Goal: Task Accomplishment & Management: Use online tool/utility

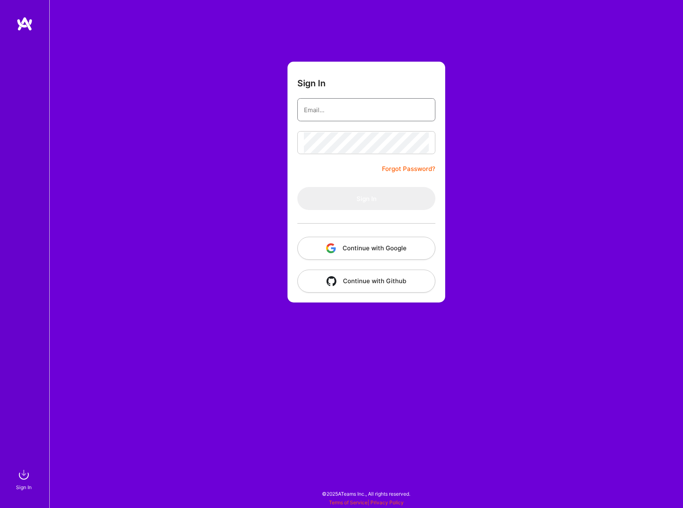
type input "[EMAIL_ADDRESS][DOMAIN_NAME]"
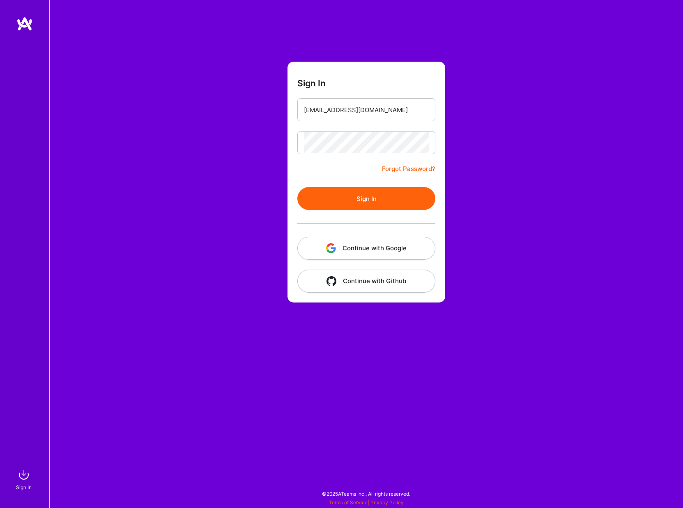
click at [341, 197] on button "Sign In" at bounding box center [366, 198] width 138 height 23
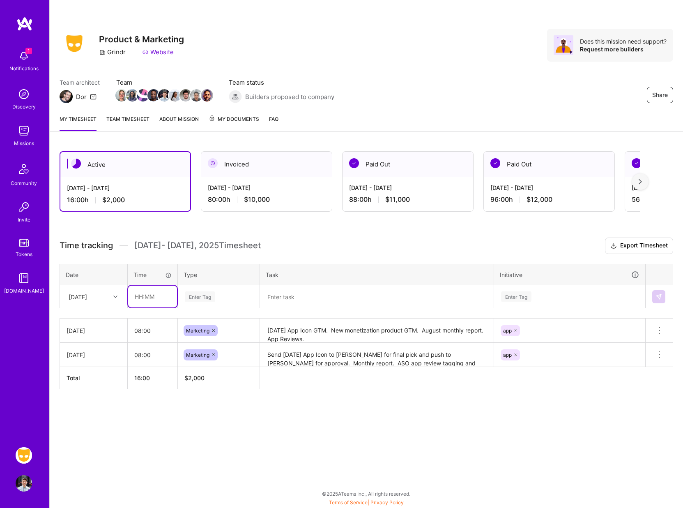
click at [140, 296] on input "text" at bounding box center [152, 297] width 49 height 22
type input "08:00"
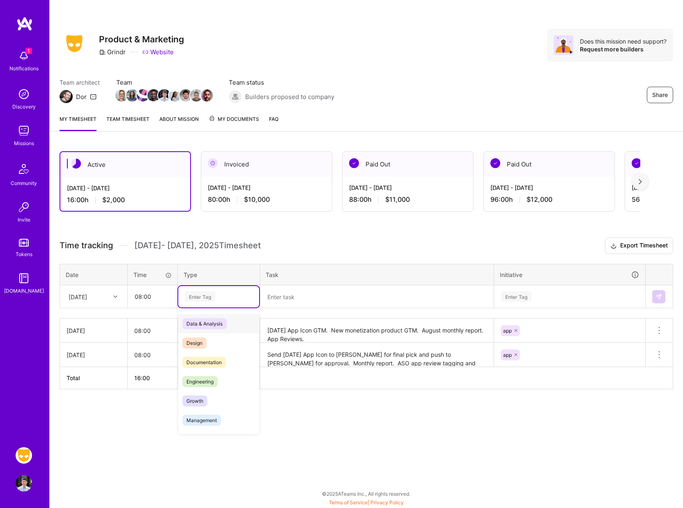
click at [195, 302] on div "Enter Tag" at bounding box center [200, 296] width 30 height 13
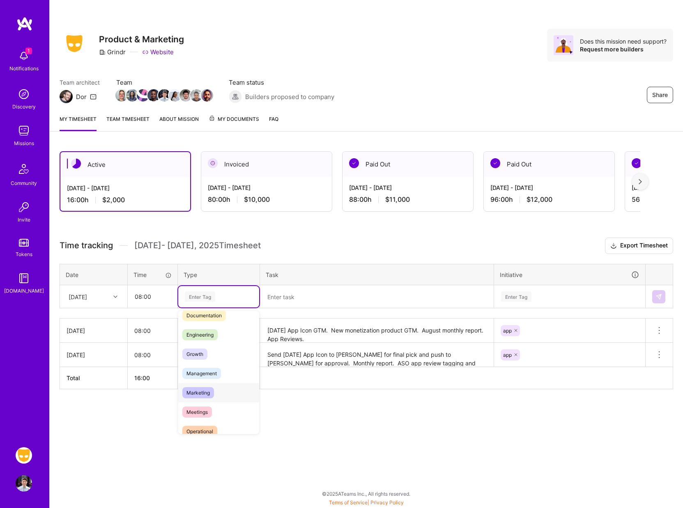
click at [199, 389] on span "Marketing" at bounding box center [198, 392] width 32 height 11
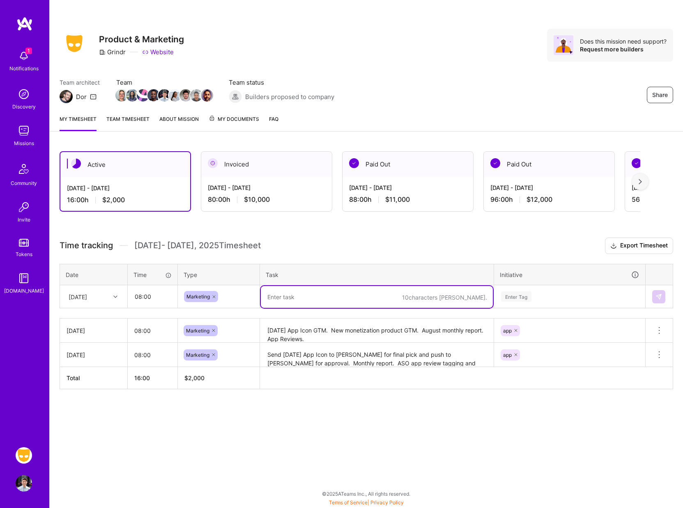
click at [284, 288] on textarea at bounding box center [377, 297] width 232 height 22
click at [293, 298] on textarea at bounding box center [377, 297] width 232 height 22
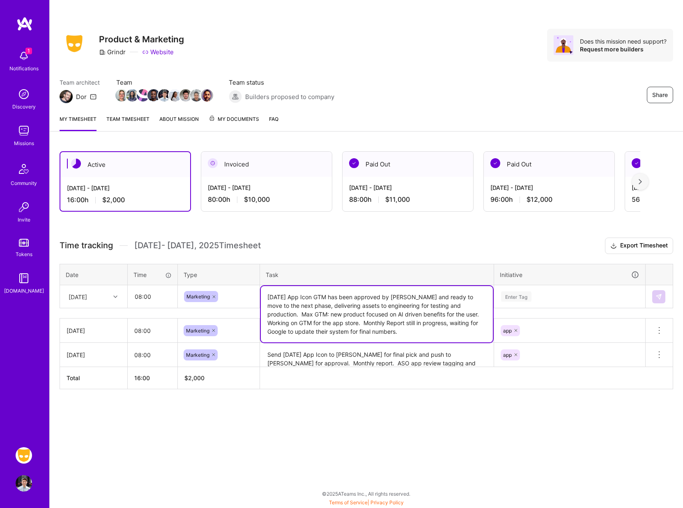
type textarea "[DATE] App Icon GTM has been approved by [PERSON_NAME] and ready to move to the…"
click at [523, 296] on div "Enter Tag" at bounding box center [516, 296] width 30 height 13
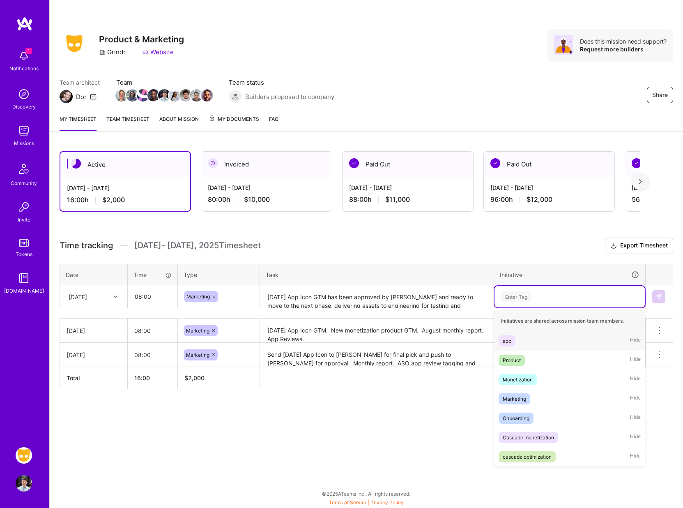
click at [511, 337] on div "app" at bounding box center [507, 341] width 9 height 9
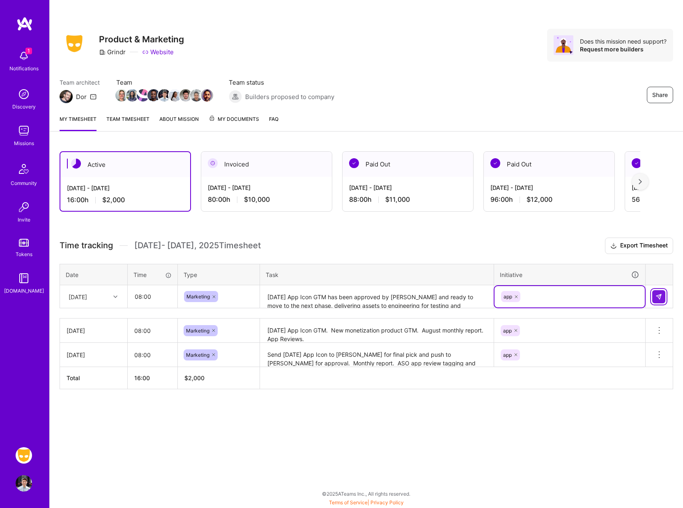
click at [658, 292] on button at bounding box center [658, 296] width 13 height 13
